Goal: Find specific page/section: Find specific page/section

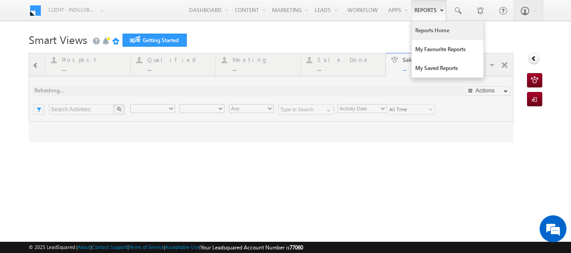
click at [428, 31] on link "Reports Home" at bounding box center [448, 30] width 72 height 19
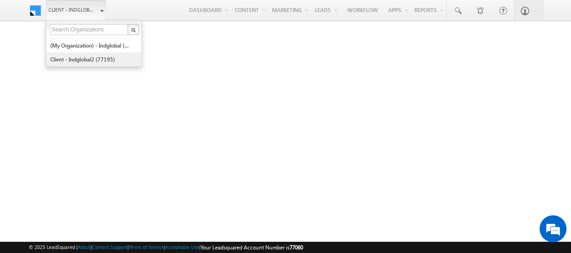
click at [81, 54] on link "Client - indglobal2 (77195)" at bounding box center [91, 60] width 82 height 14
